Goal: Navigation & Orientation: Understand site structure

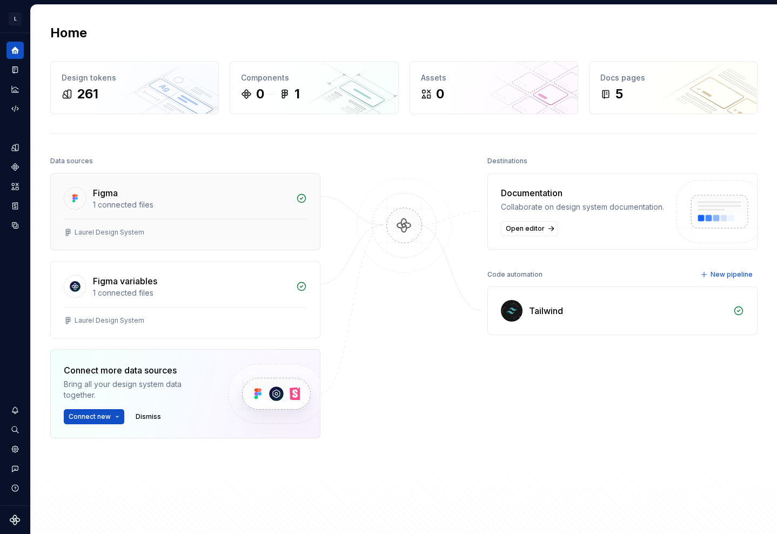
click at [169, 228] on div "Laurel Design System" at bounding box center [185, 232] width 243 height 9
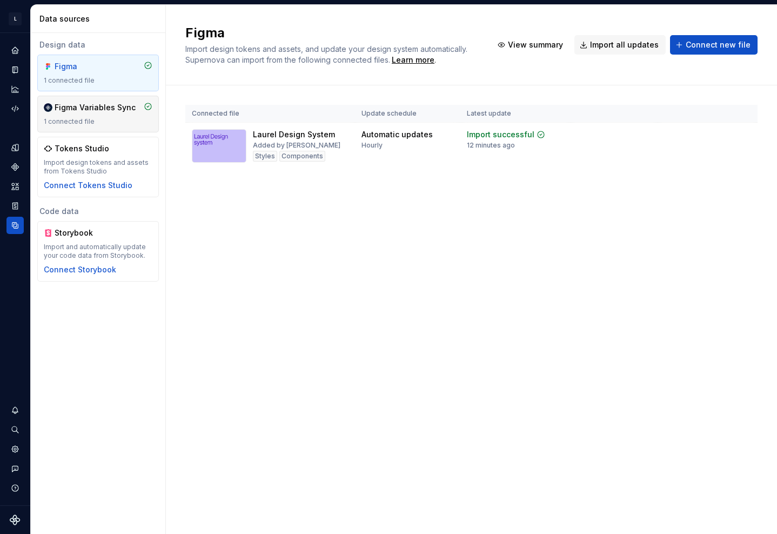
click at [95, 123] on div "1 connected file" at bounding box center [98, 121] width 109 height 9
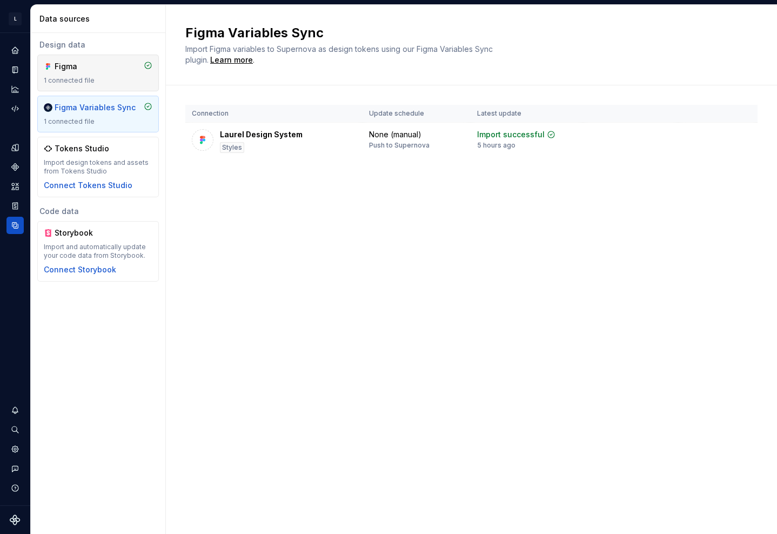
click at [95, 68] on div "Figma" at bounding box center [81, 66] width 52 height 11
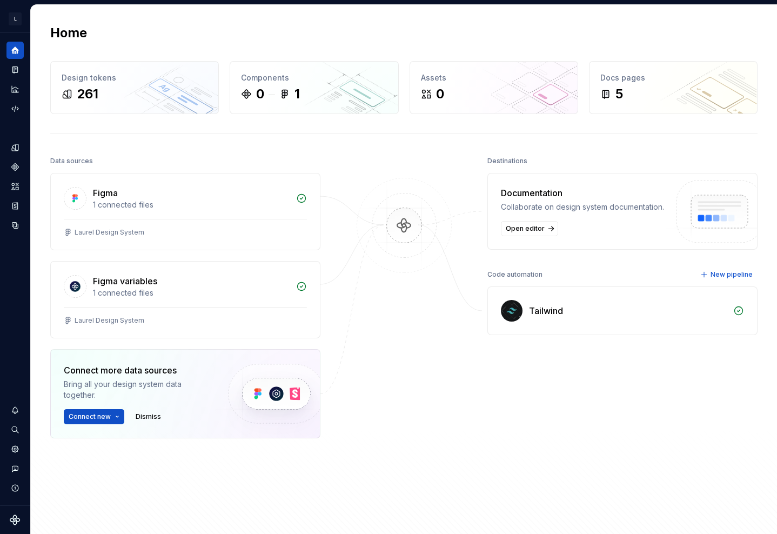
click at [544, 321] on div "Tailwind" at bounding box center [622, 311] width 269 height 48
click at [14, 65] on icon "Documentation" at bounding box center [15, 70] width 10 height 10
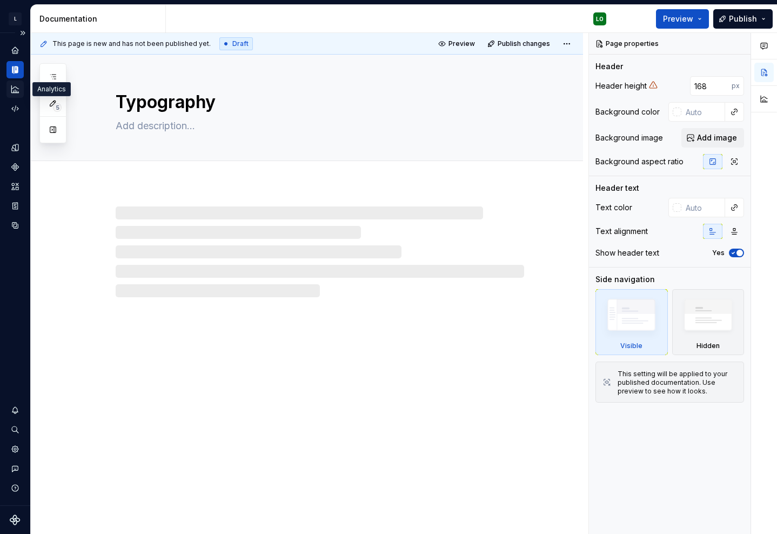
type textarea "*"
click at [18, 88] on icon "Analytics" at bounding box center [15, 89] width 10 height 10
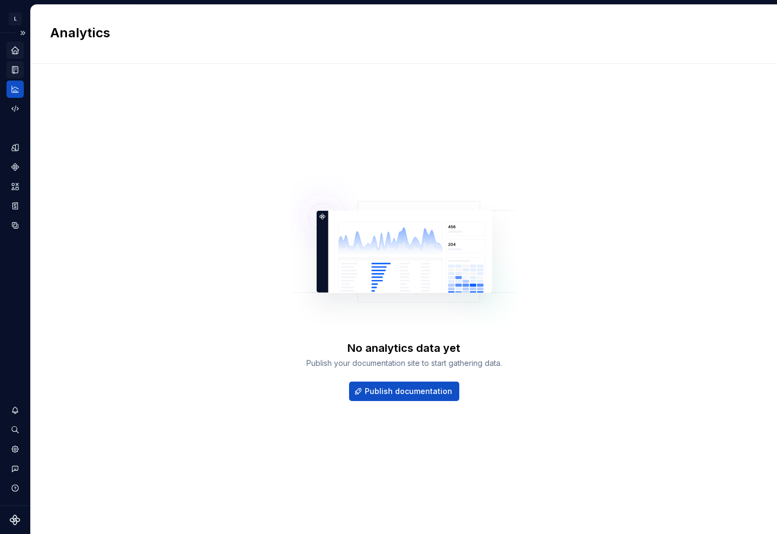
click at [20, 48] on div "Home" at bounding box center [14, 50] width 17 height 17
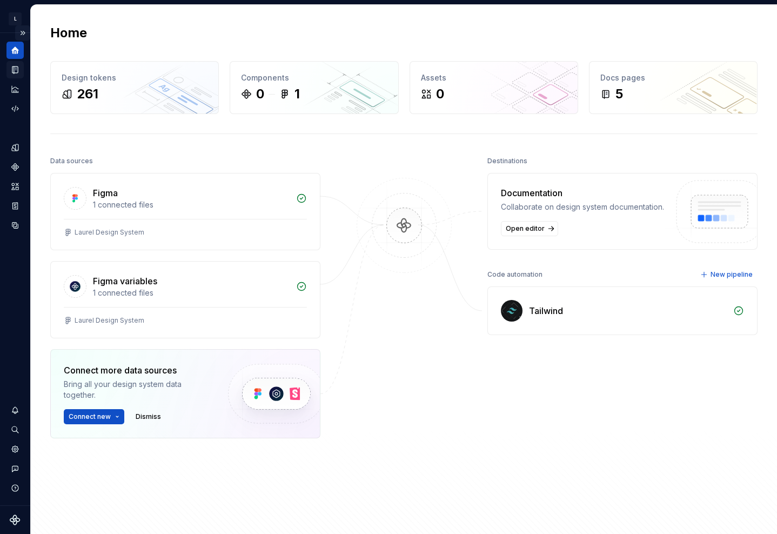
click at [25, 30] on button "Expand sidebar" at bounding box center [22, 32] width 15 height 15
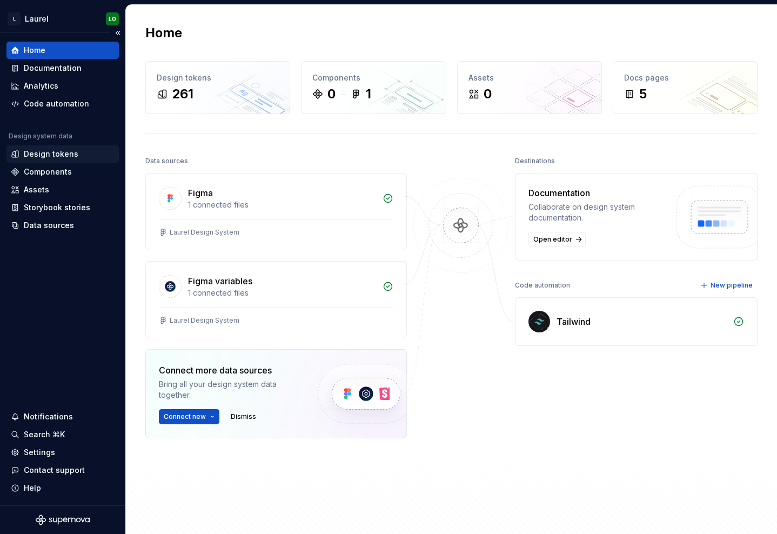
click at [75, 157] on div "Design tokens" at bounding box center [63, 154] width 104 height 11
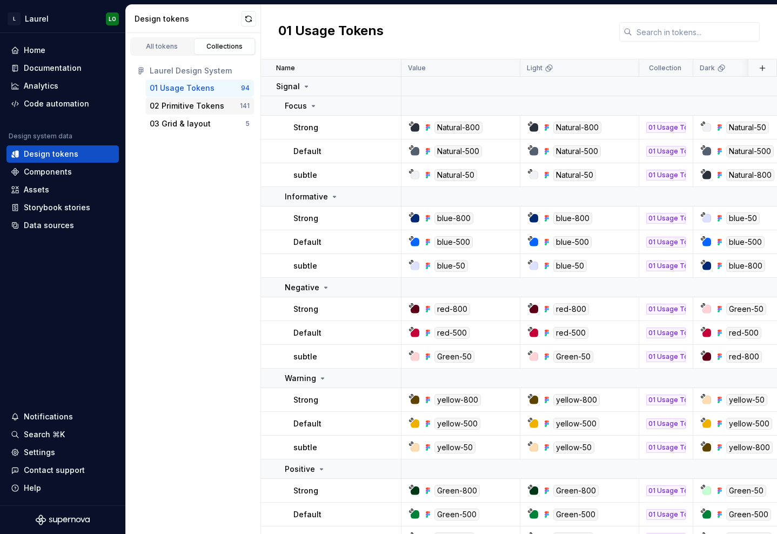
click at [178, 102] on div "02 Primitive Tokens" at bounding box center [187, 106] width 75 height 11
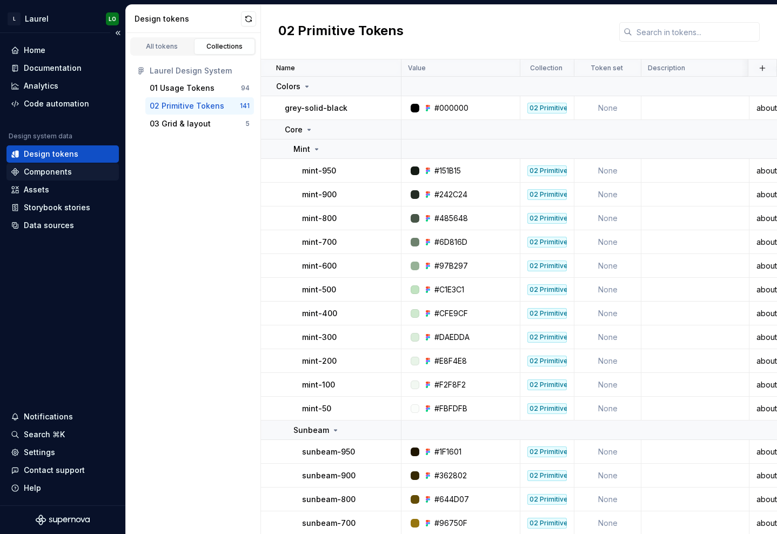
click at [58, 177] on div "Components" at bounding box center [62, 171] width 112 height 17
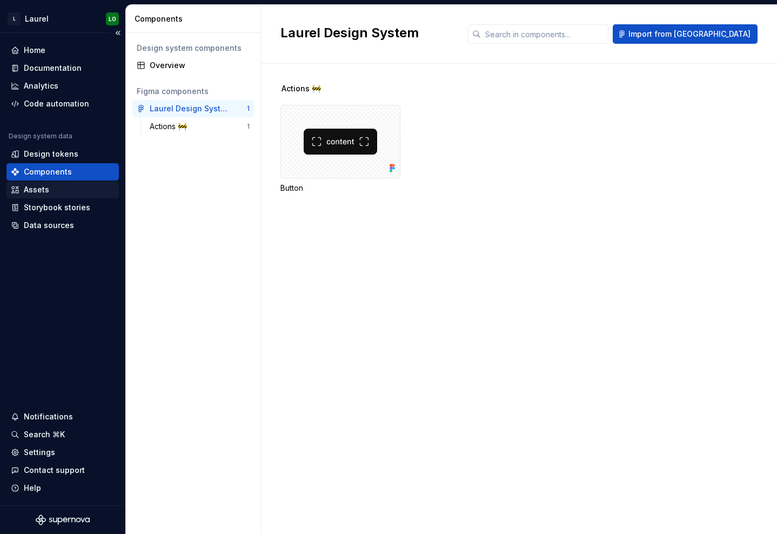
click at [57, 198] on div "Assets" at bounding box center [62, 189] width 112 height 17
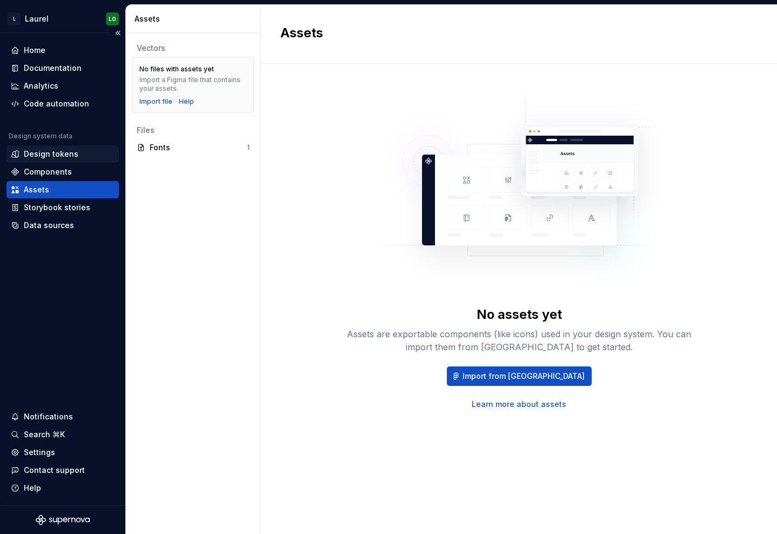
click at [65, 159] on div "Design tokens" at bounding box center [62, 153] width 112 height 17
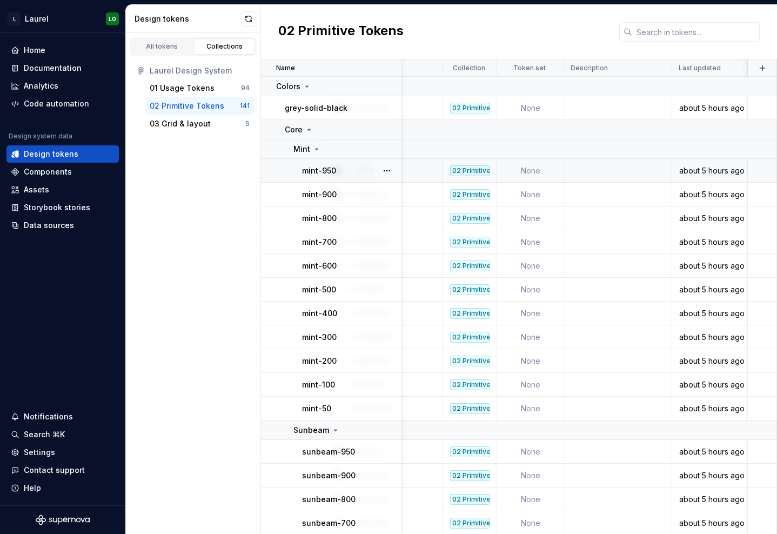
scroll to position [0, 83]
click at [21, 6] on html "L [PERSON_NAME] Home Documentation Analytics Code automation Design system data…" at bounding box center [388, 267] width 777 height 534
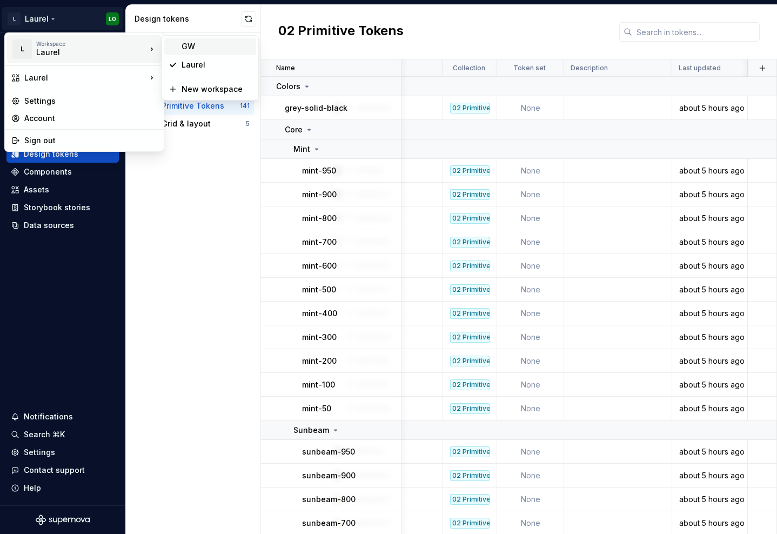
click at [210, 54] on div "GW" at bounding box center [210, 46] width 92 height 17
